Goal: Task Accomplishment & Management: Manage account settings

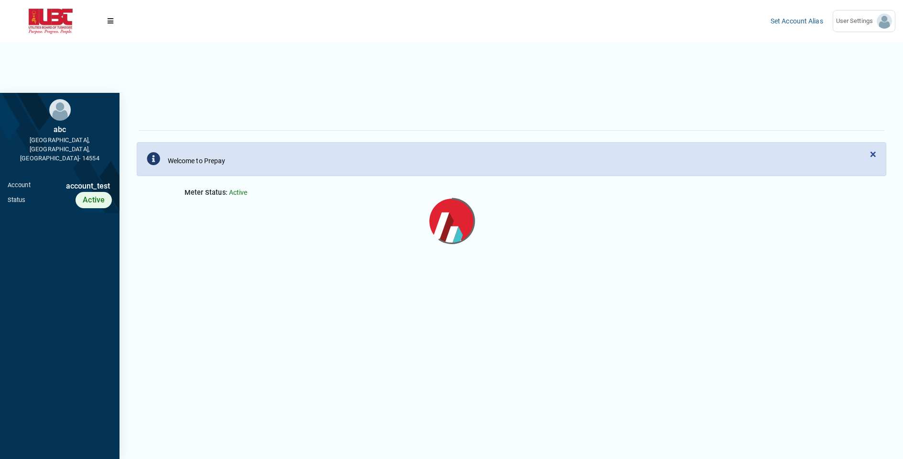
scroll to position [4, 0]
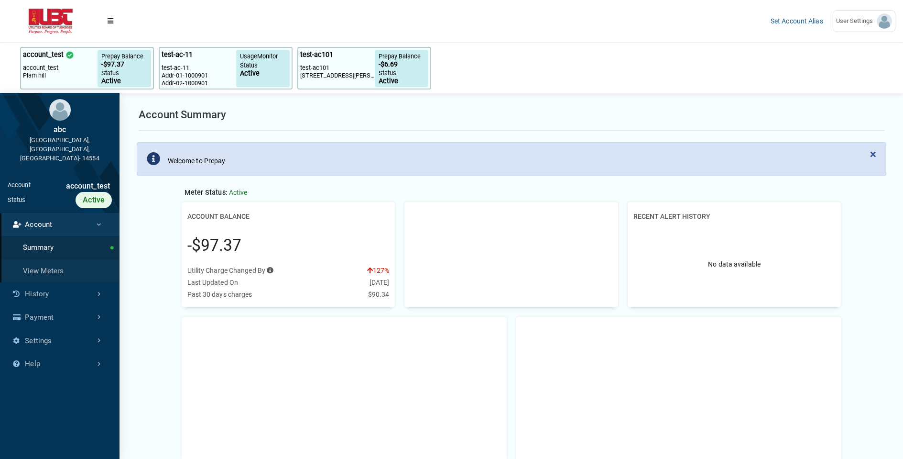
click at [333, 132] on div "Account Summary × Welcome to Prepay Meter Status: Active Account Balance -$97.3…" at bounding box center [511, 371] width 765 height 545
click at [788, 21] on link "Set Account Alias" at bounding box center [797, 21] width 53 height 8
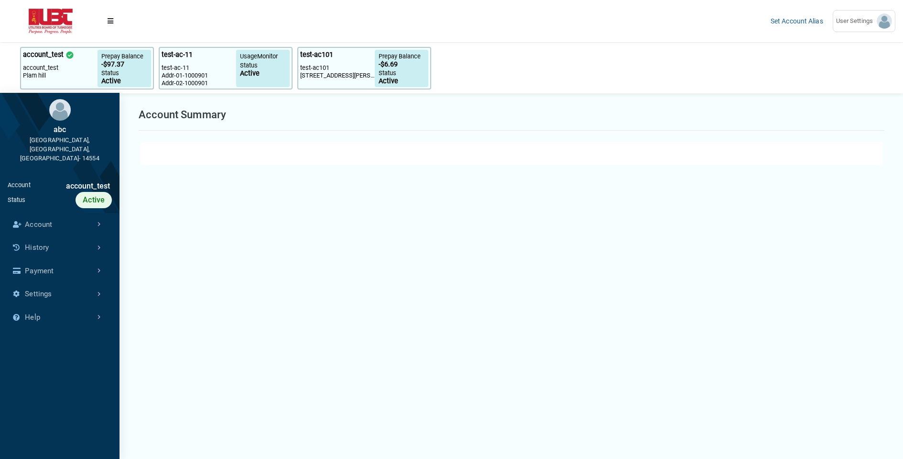
select select "25 per page"
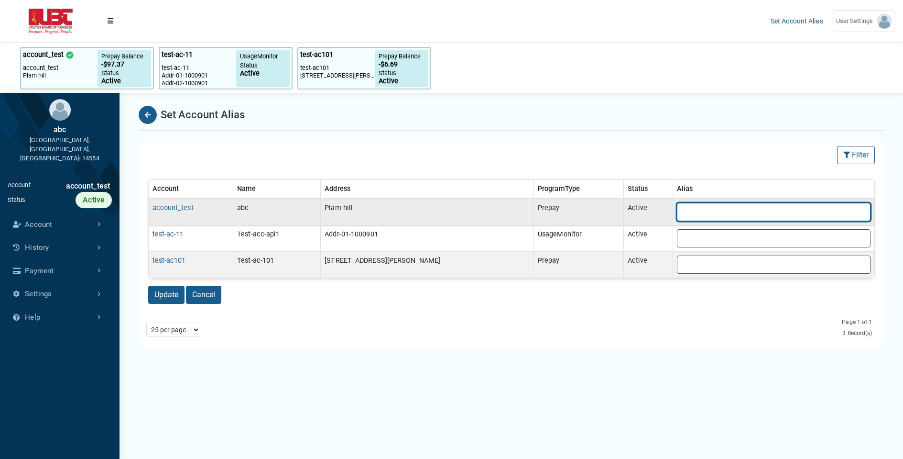
click at [692, 207] on input "text" at bounding box center [774, 212] width 194 height 18
click at [677, 207] on input "text" at bounding box center [774, 212] width 194 height 18
click at [718, 215] on input "text" at bounding box center [774, 212] width 194 height 18
click at [670, 289] on div "Update Cancel" at bounding box center [511, 293] width 727 height 30
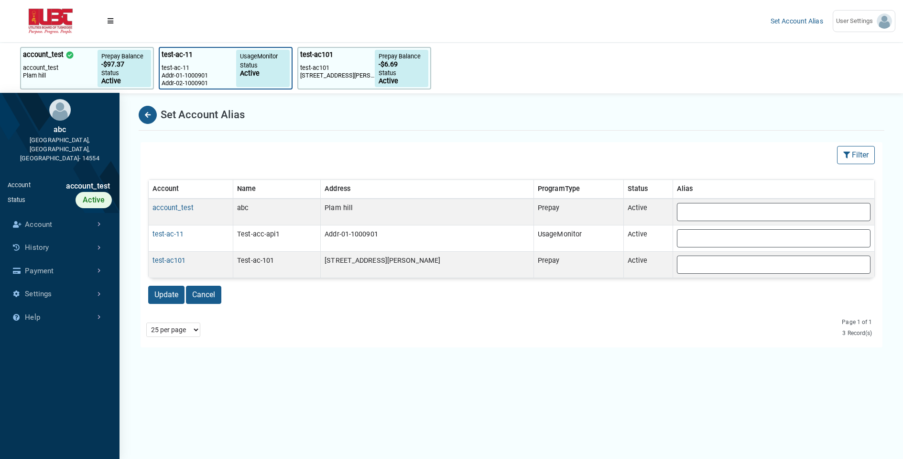
click at [262, 69] on p "Status" at bounding box center [263, 65] width 46 height 9
